Goal: Task Accomplishment & Management: Use online tool/utility

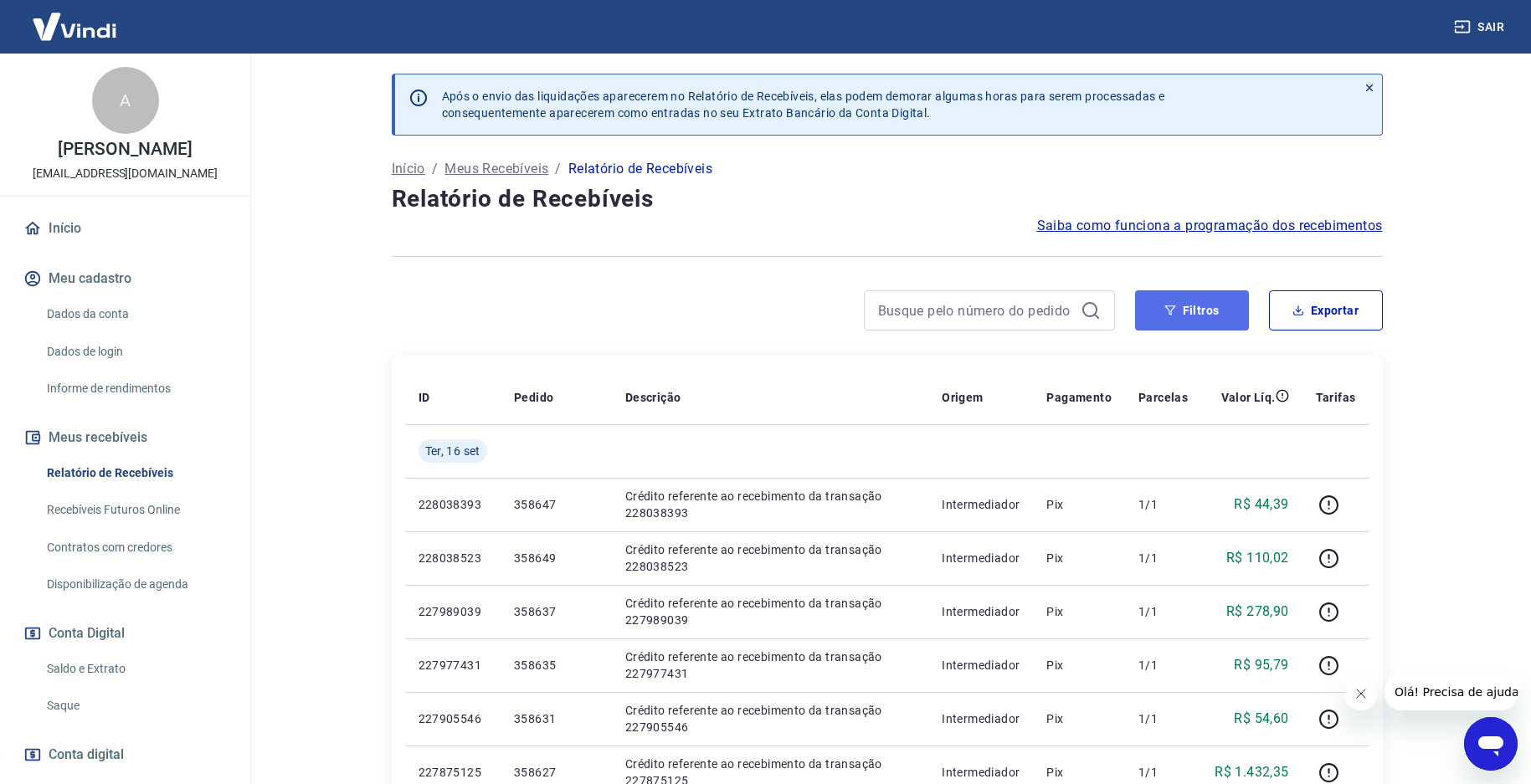
click at [1194, 312] on button "Filtros" at bounding box center [1191, 310] width 114 height 40
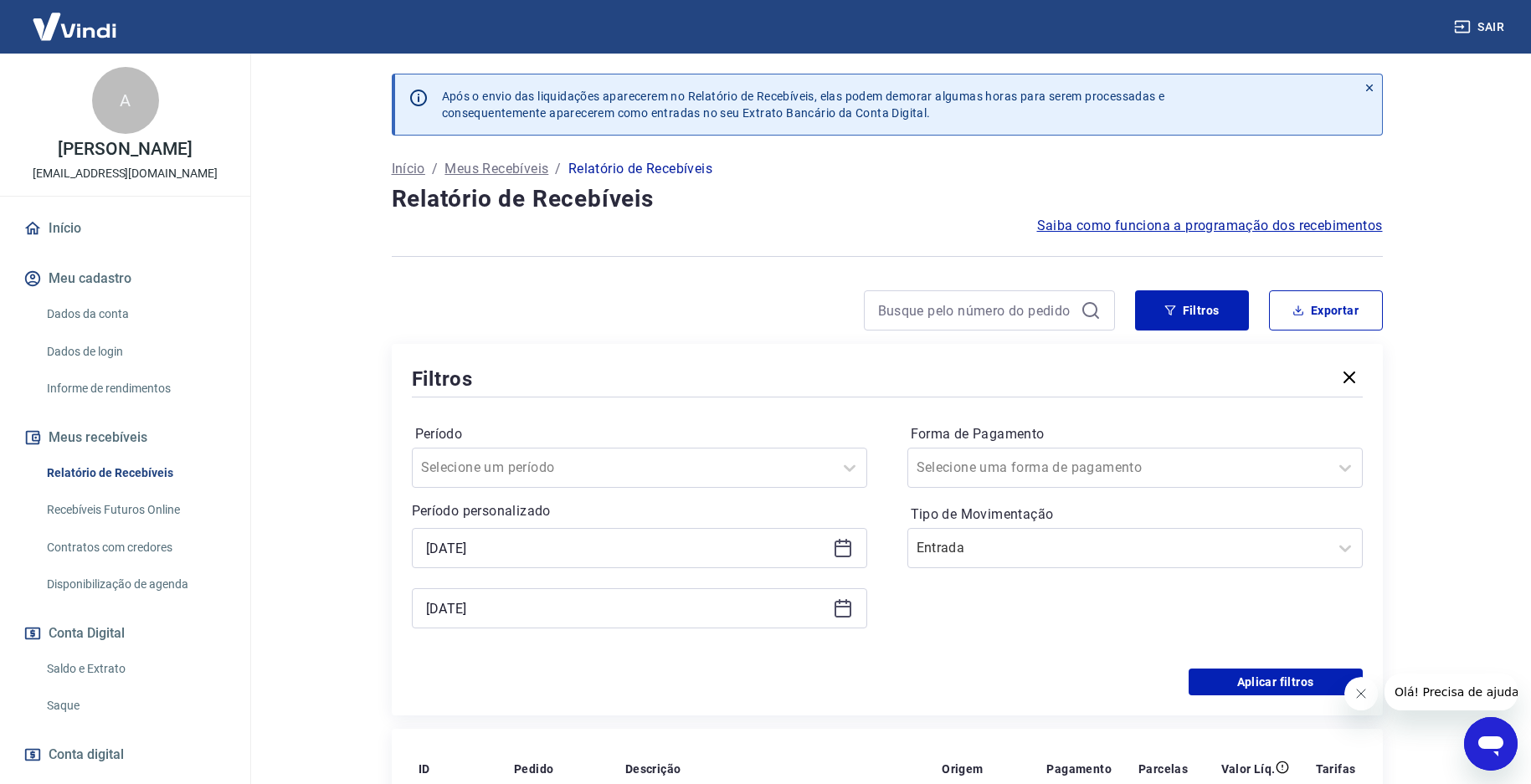
click at [848, 557] on icon at bounding box center [843, 549] width 17 height 17
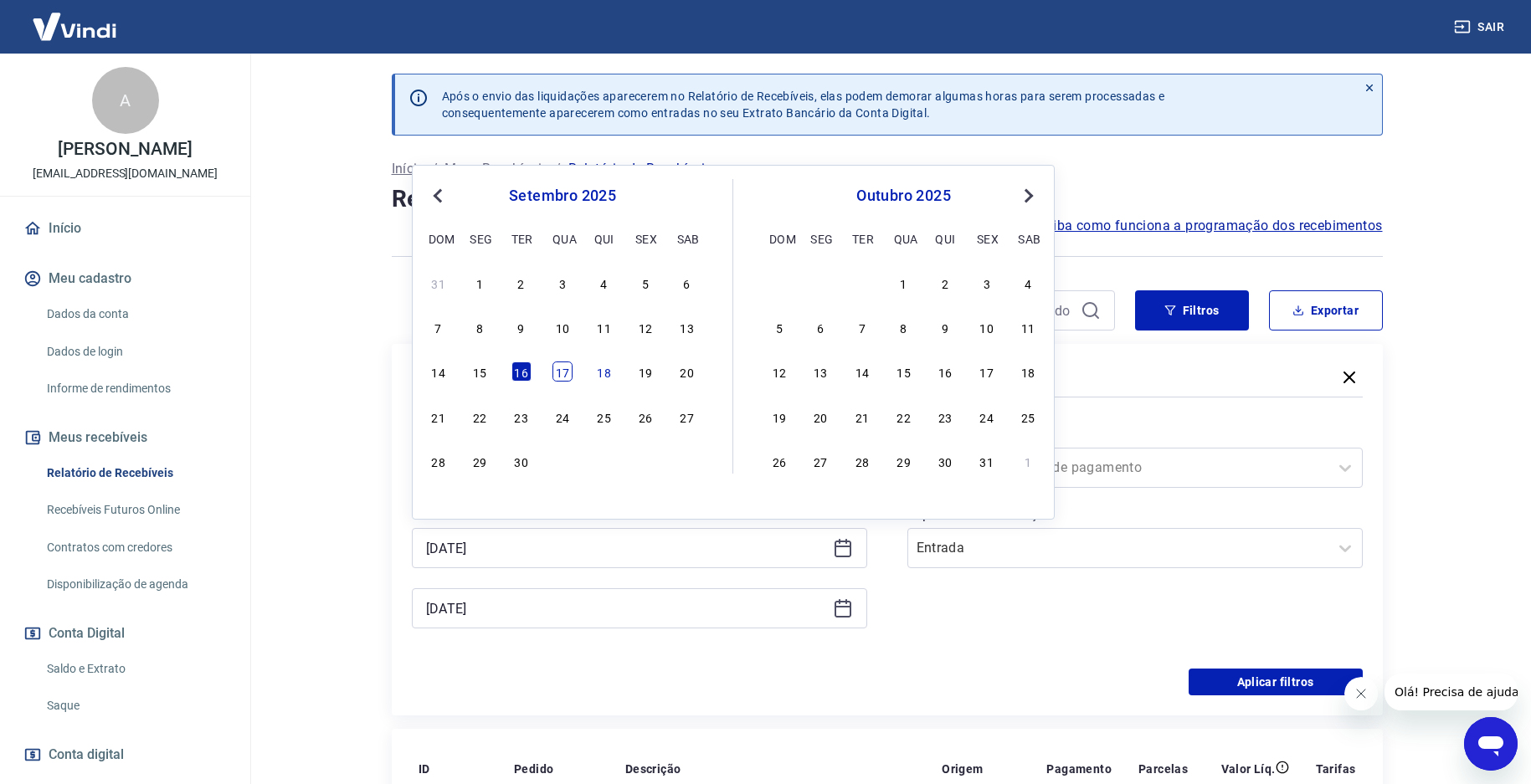
click at [564, 373] on div "17" at bounding box center [563, 372] width 20 height 20
type input "[DATE]"
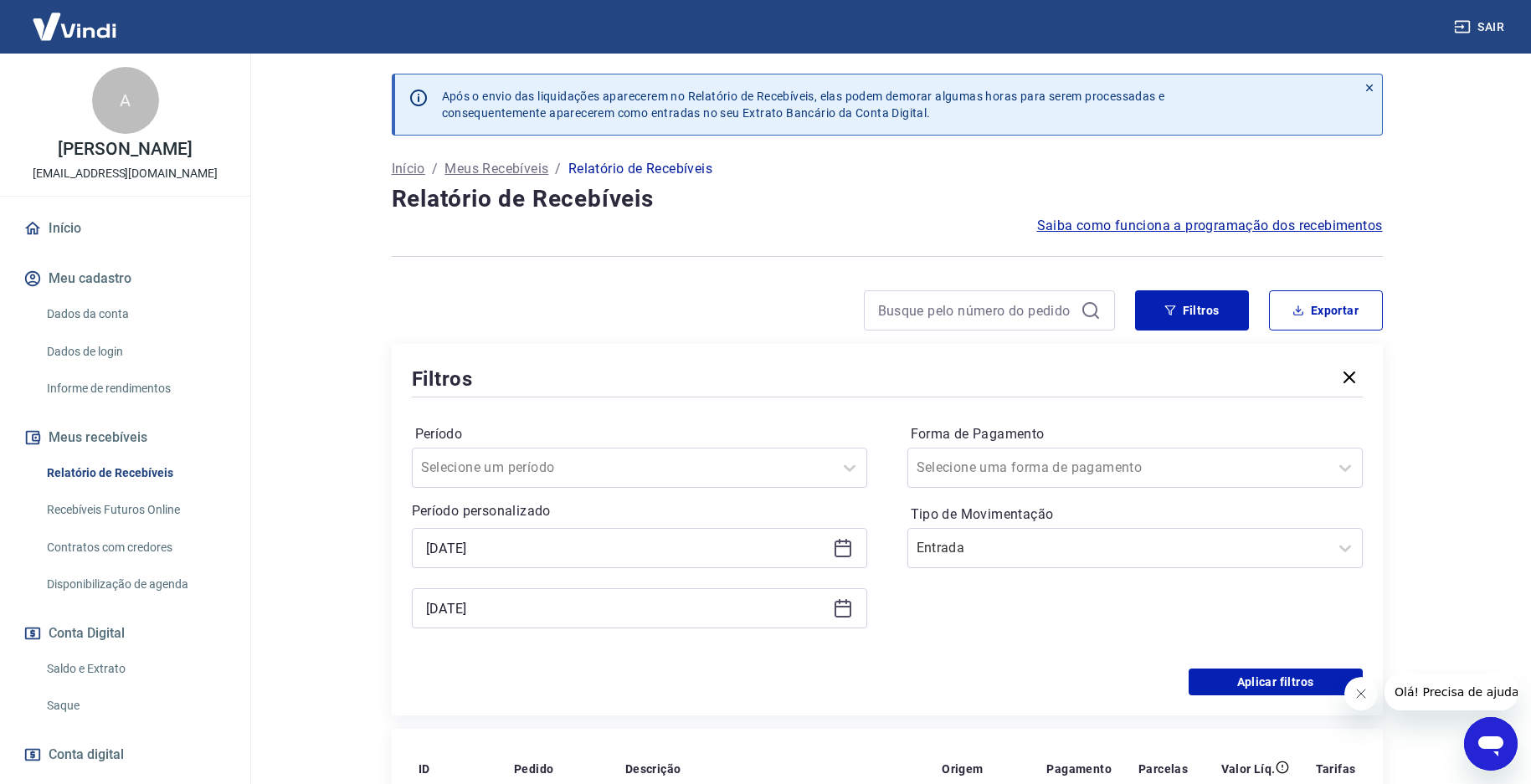
click at [850, 593] on div "[DATE]" at bounding box center [638, 608] width 455 height 40
click at [851, 606] on icon at bounding box center [843, 608] width 20 height 20
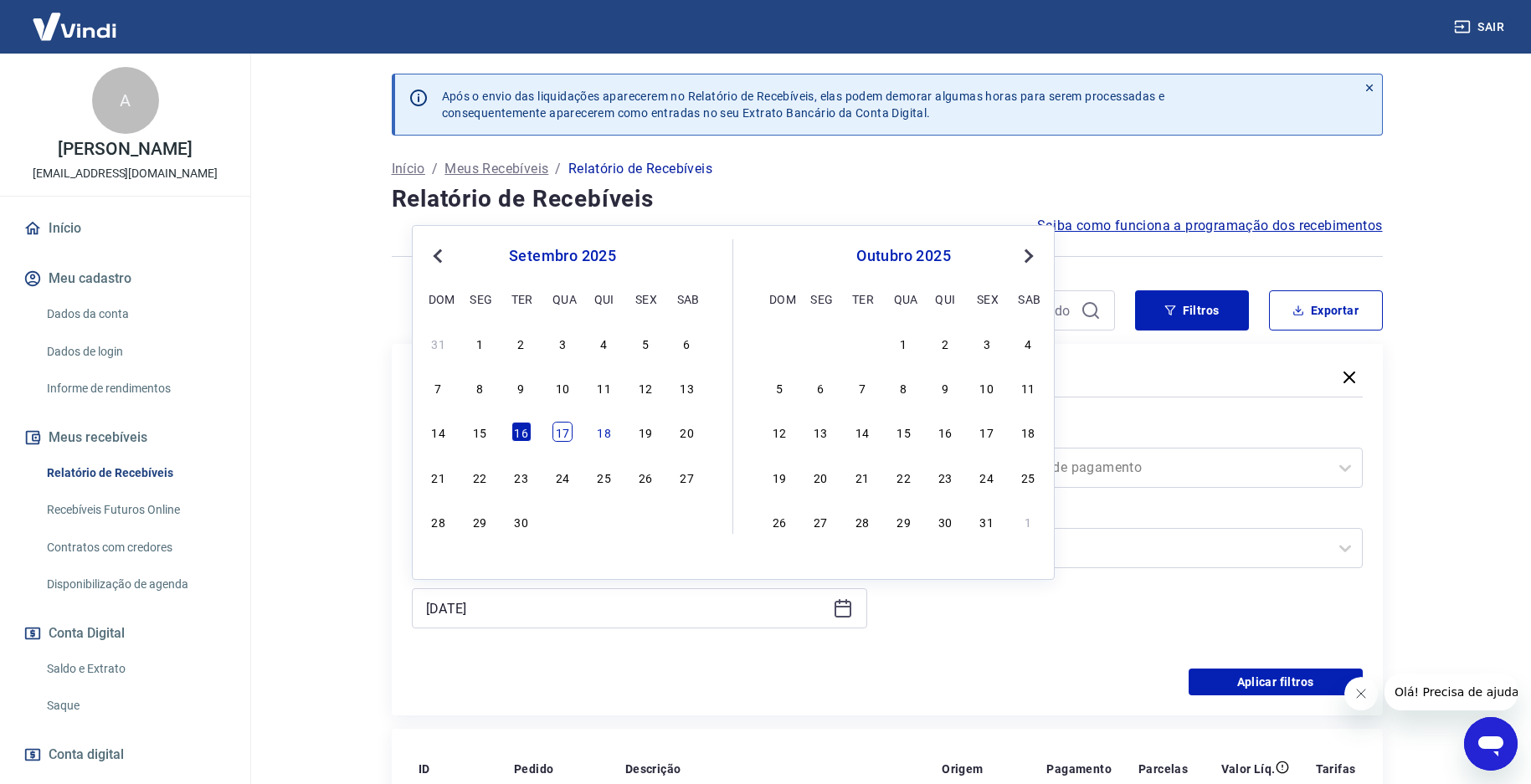
click at [555, 431] on div "14 15 16 17 18 19 20" at bounding box center [562, 432] width 273 height 24
click at [563, 431] on div "17" at bounding box center [563, 432] width 20 height 20
type input "[DATE]"
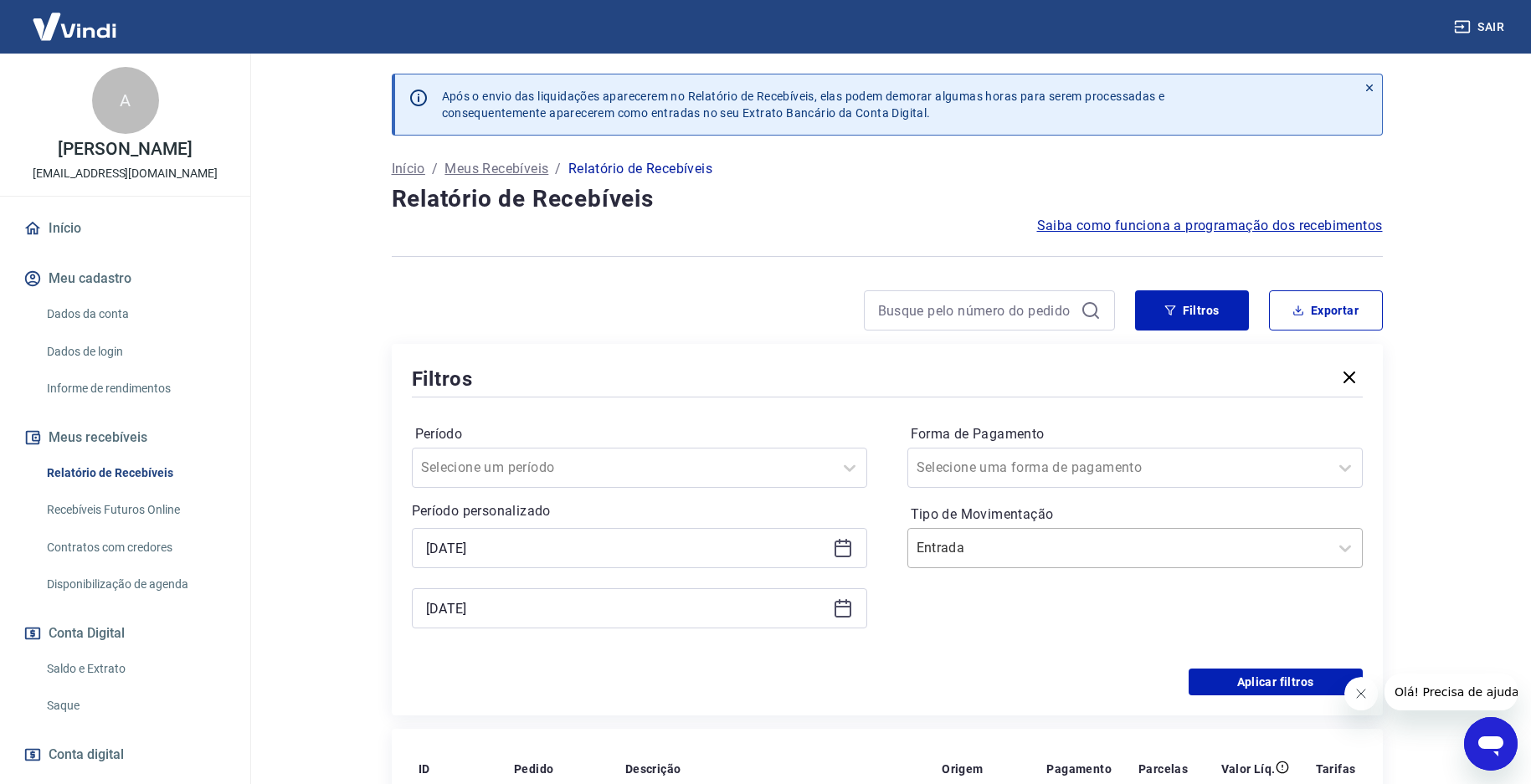
click at [1040, 555] on input "Tipo de Movimentação" at bounding box center [1000, 548] width 169 height 20
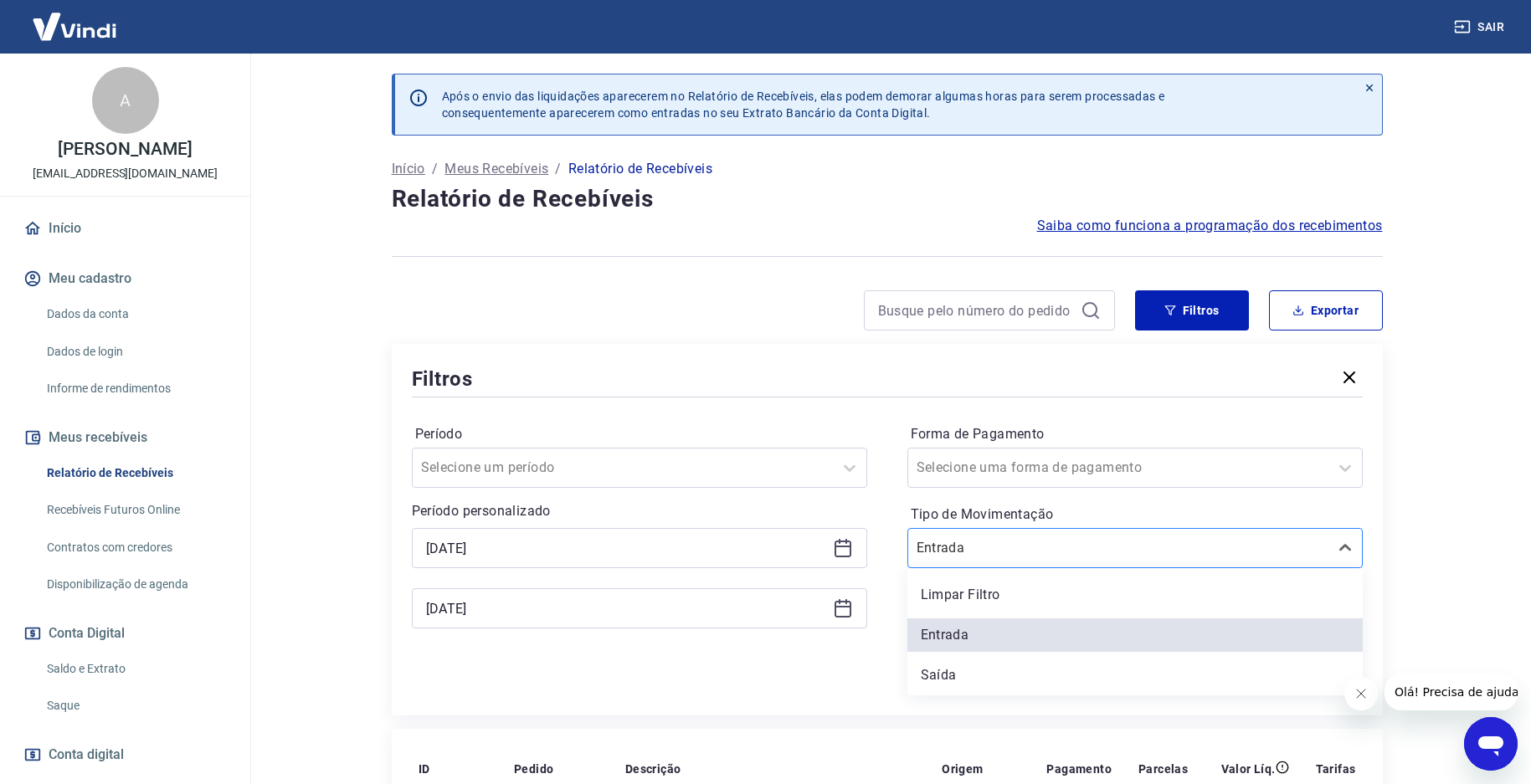
click at [1040, 555] on input "Tipo de Movimentação" at bounding box center [1000, 548] width 169 height 20
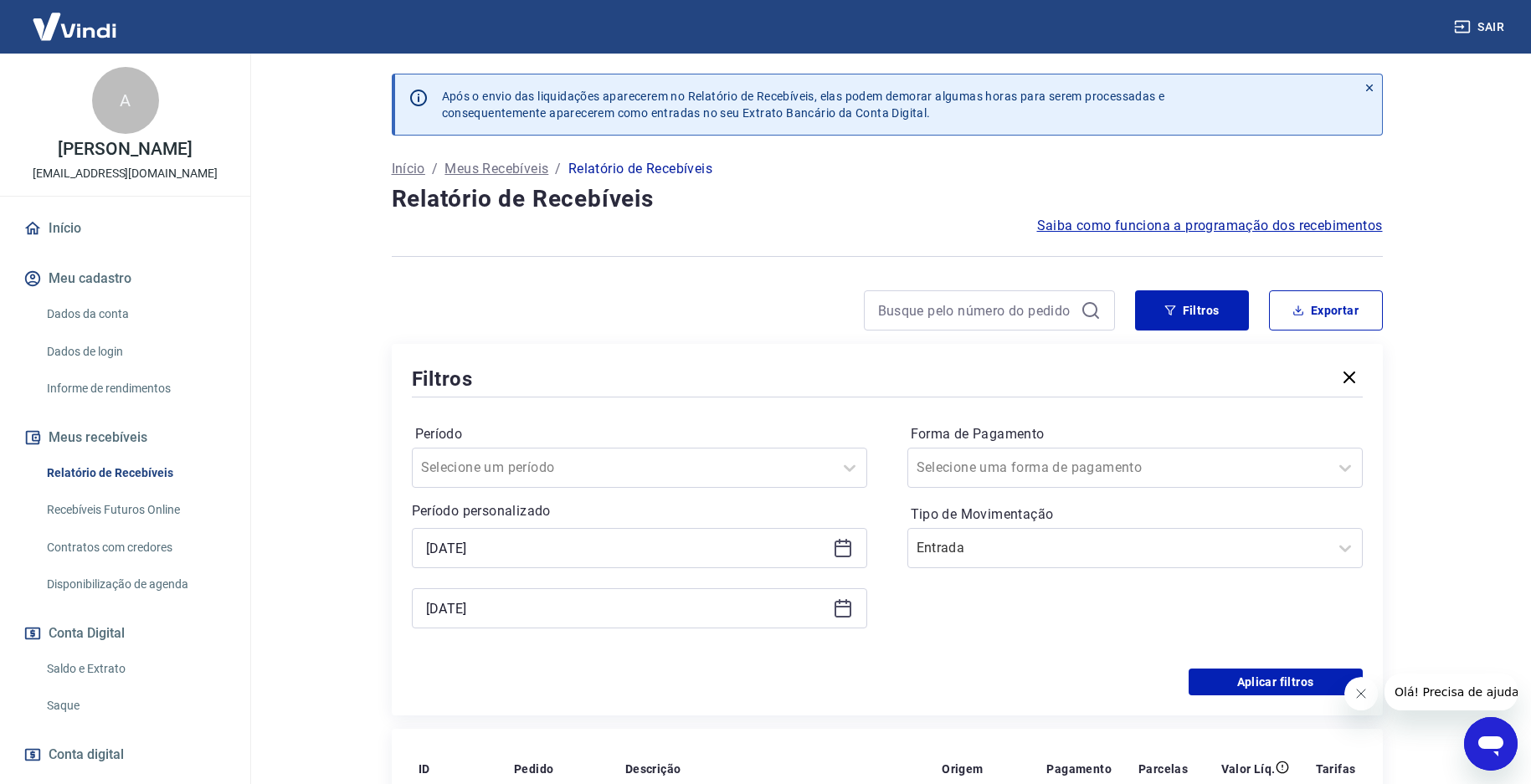
click at [1160, 506] on label "Tipo de Movimentação" at bounding box center [1134, 515] width 448 height 20
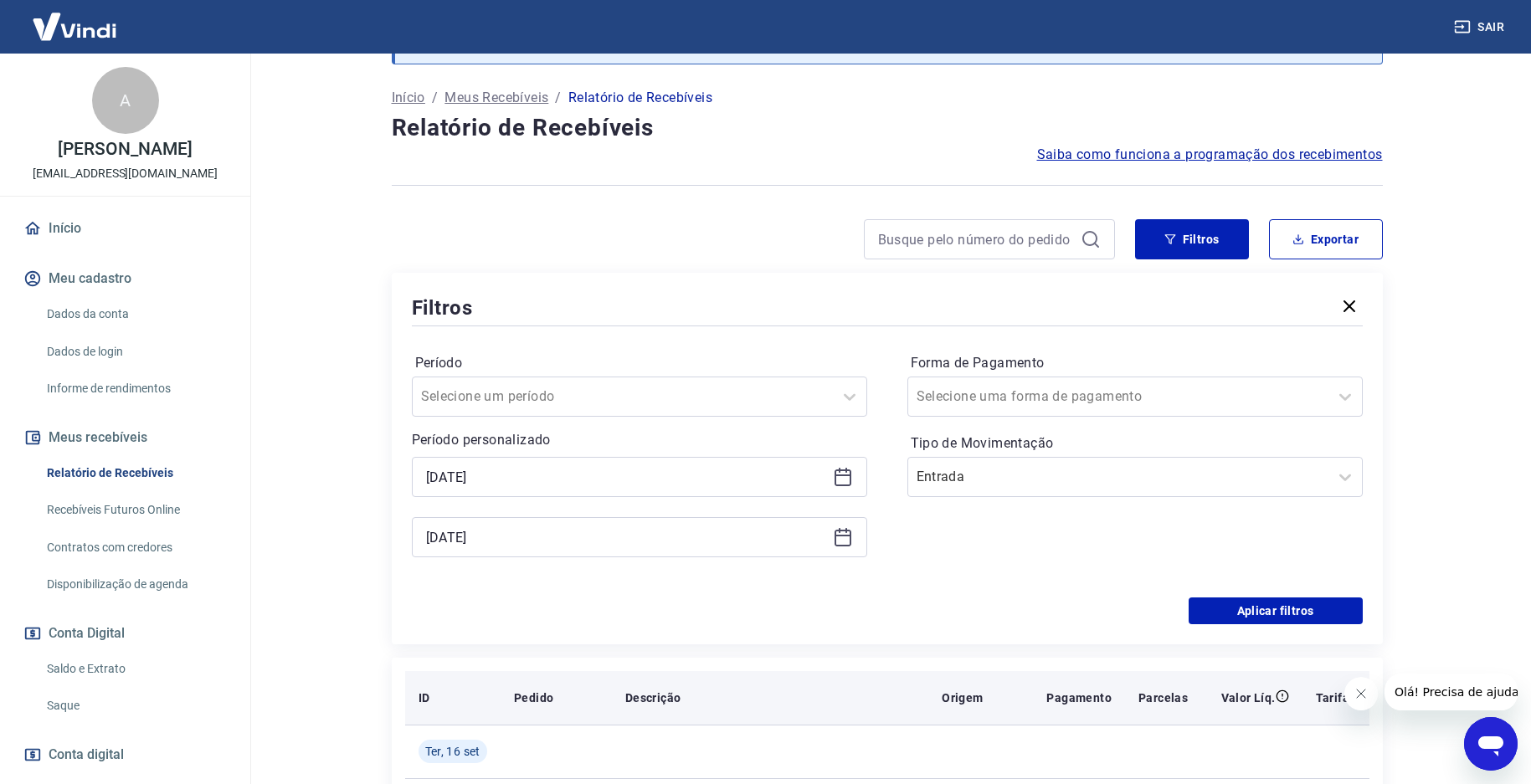
scroll to position [167, 0]
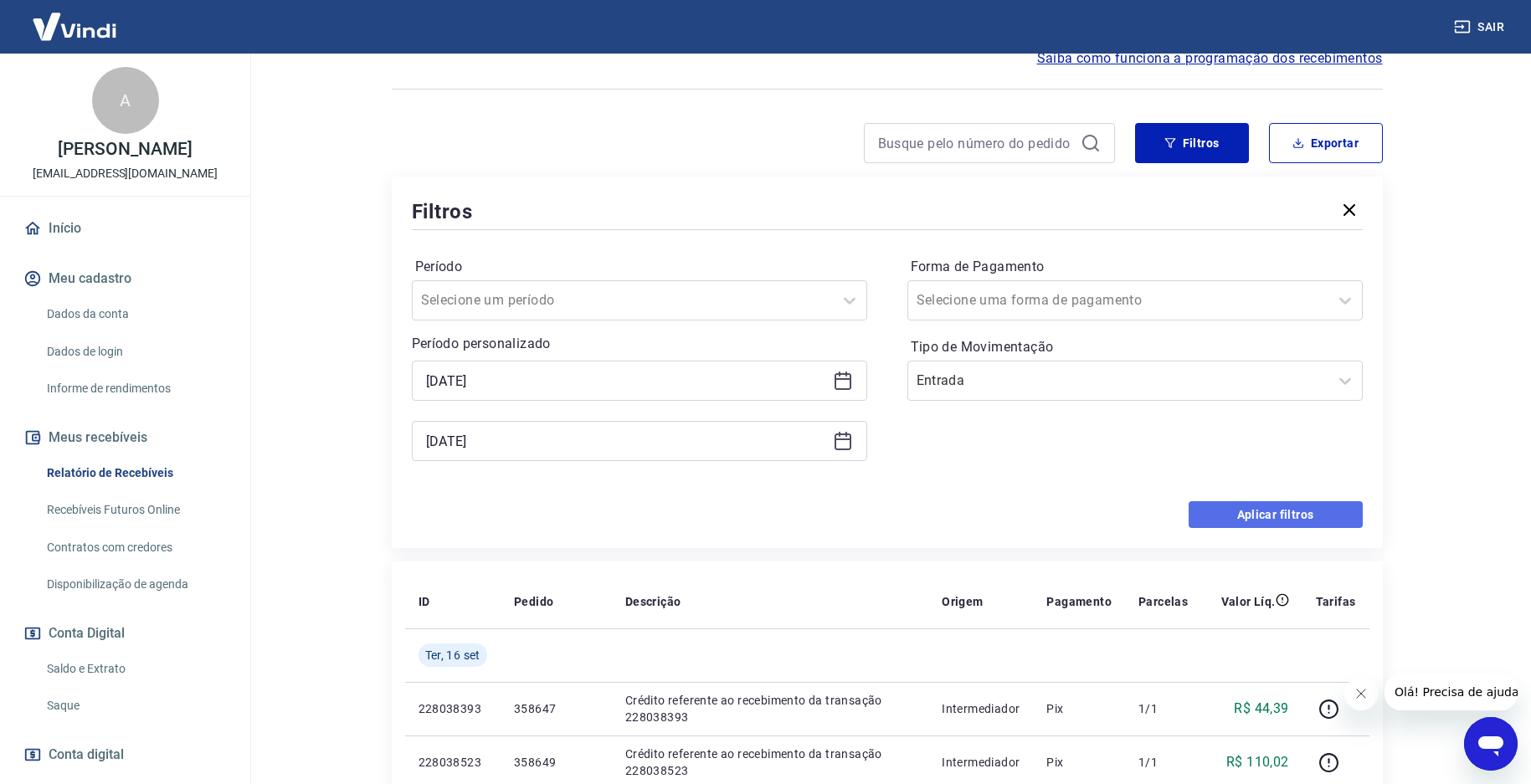
click at [1262, 516] on button "Aplicar filtros" at bounding box center [1275, 515] width 174 height 27
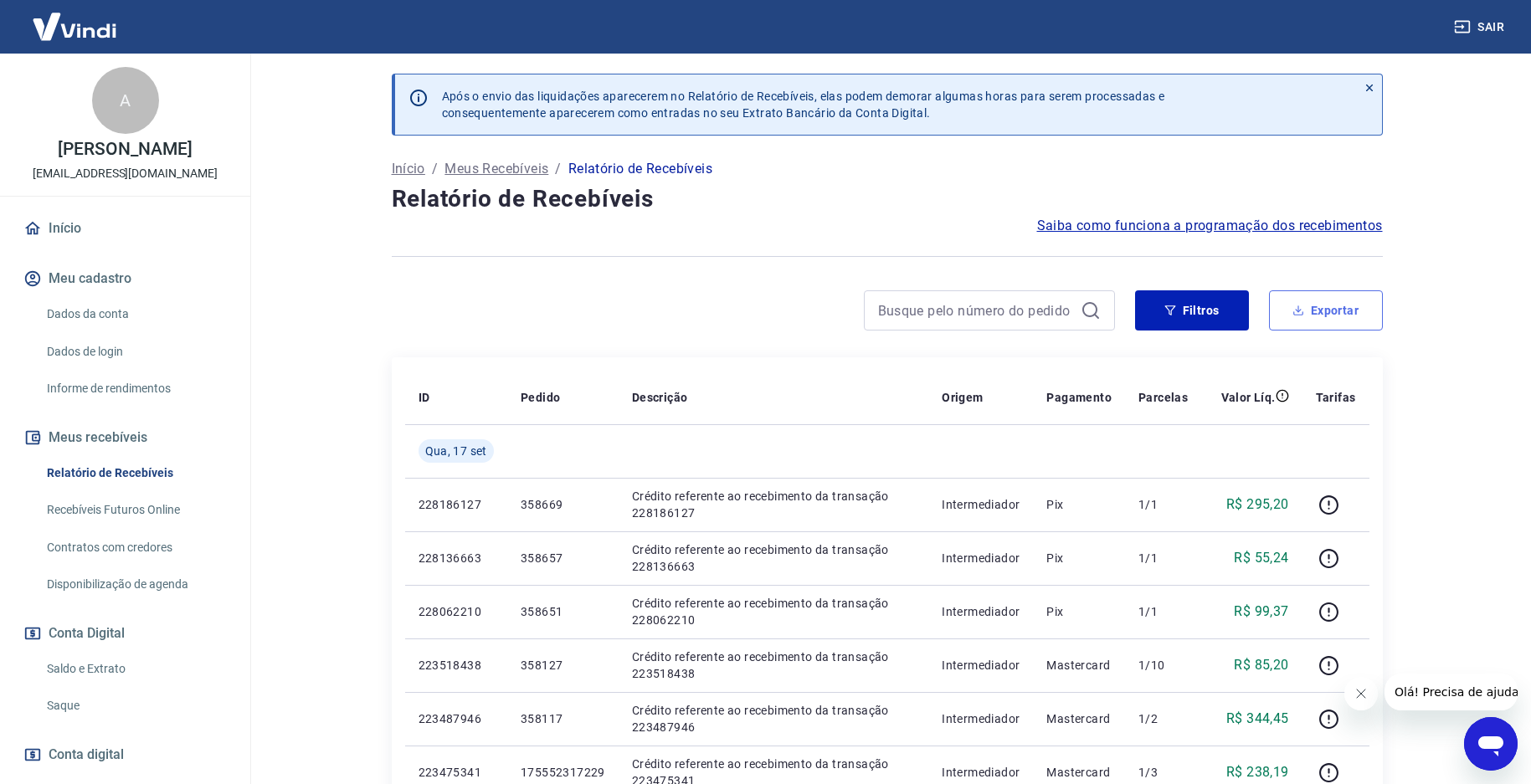
click at [1301, 309] on icon "button" at bounding box center [1298, 310] width 12 height 12
type input "[DATE]"
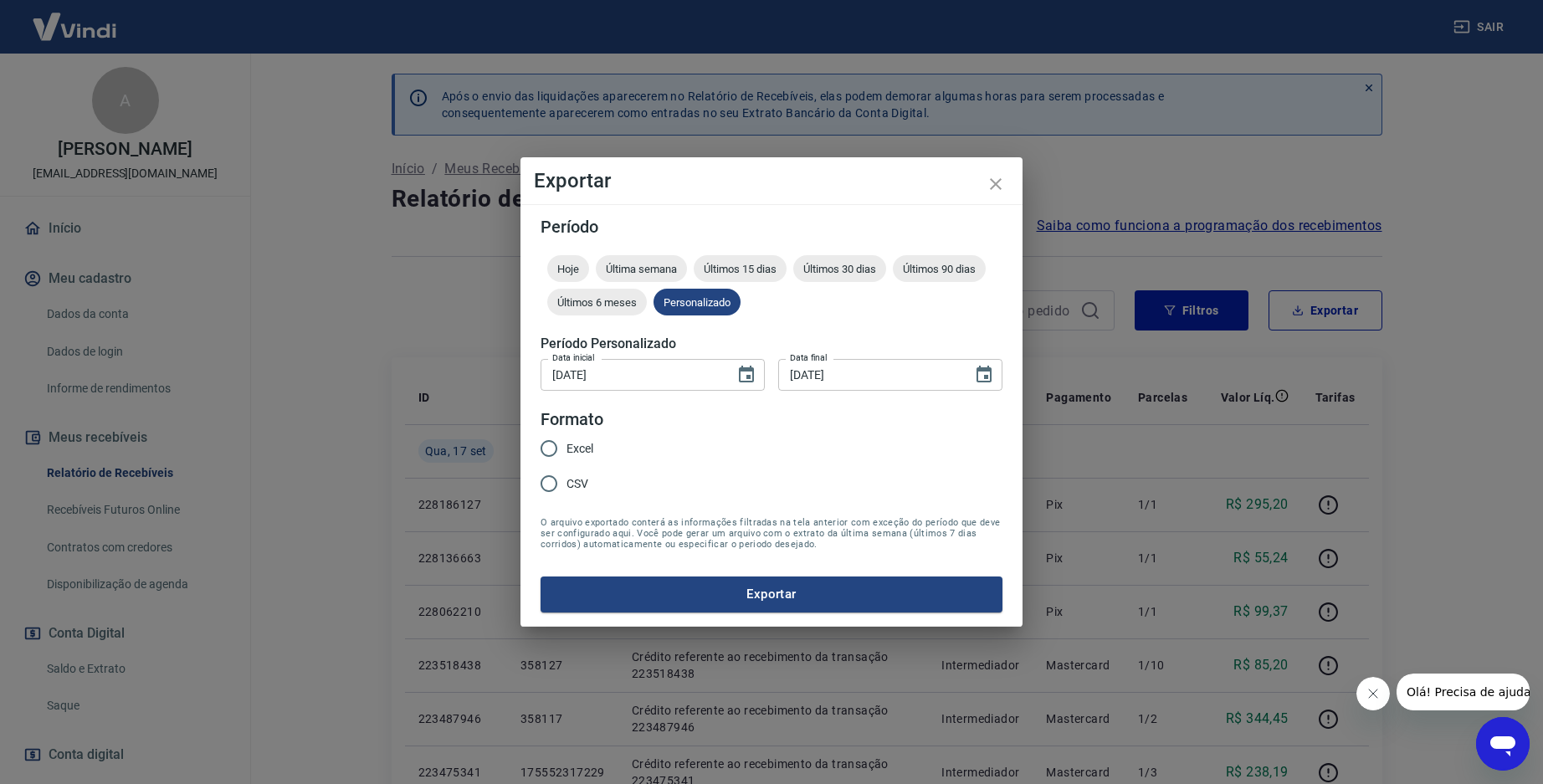
click at [567, 448] on span "Excel" at bounding box center [581, 448] width 27 height 18
click at [567, 448] on input "Excel" at bounding box center [549, 448] width 35 height 35
radio input "true"
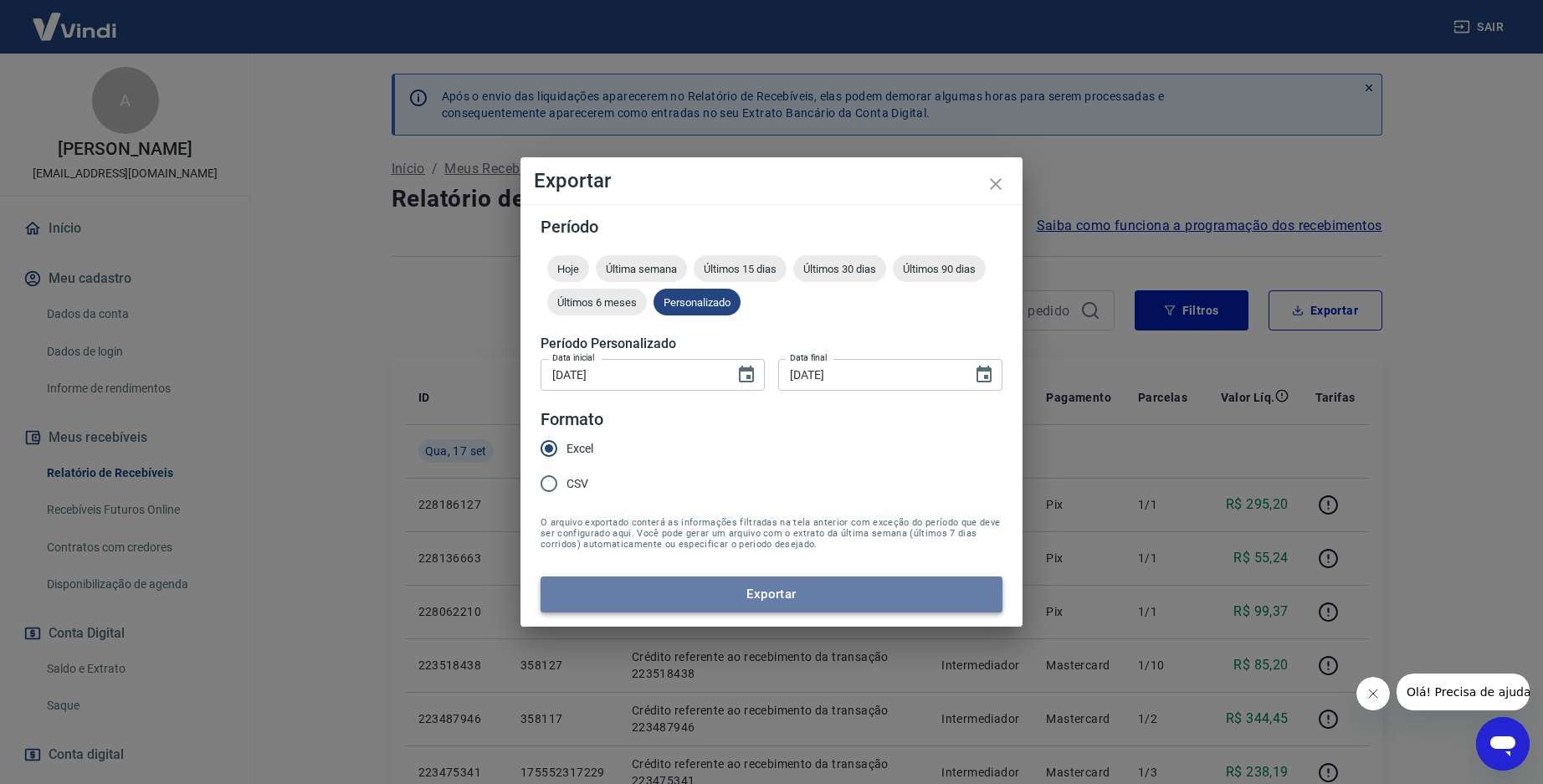
click at [702, 586] on button "Exportar" at bounding box center [772, 594] width 462 height 35
